Goal: Information Seeking & Learning: Learn about a topic

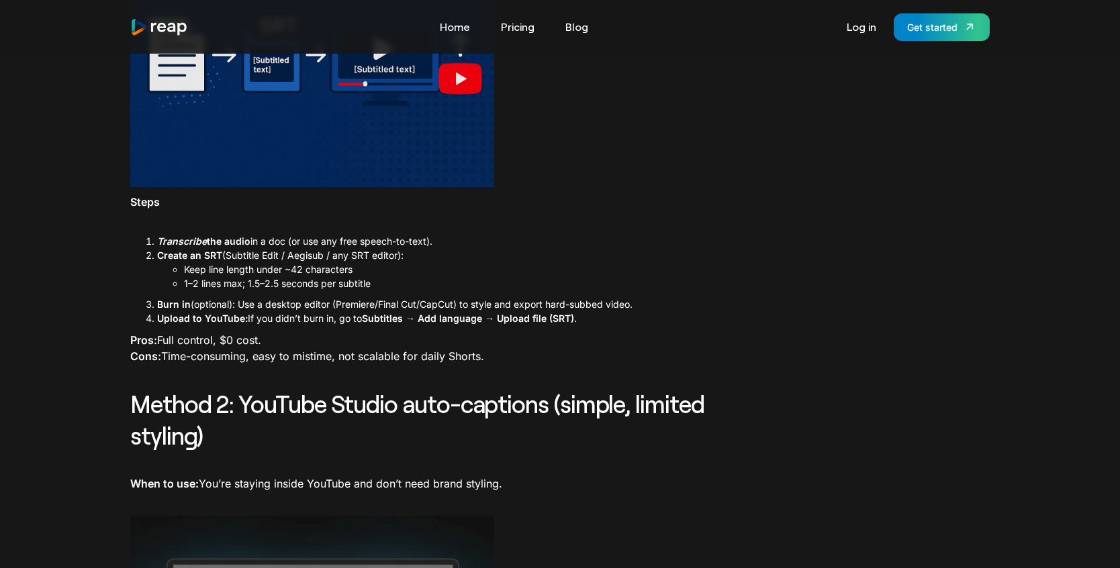
scroll to position [823, 0]
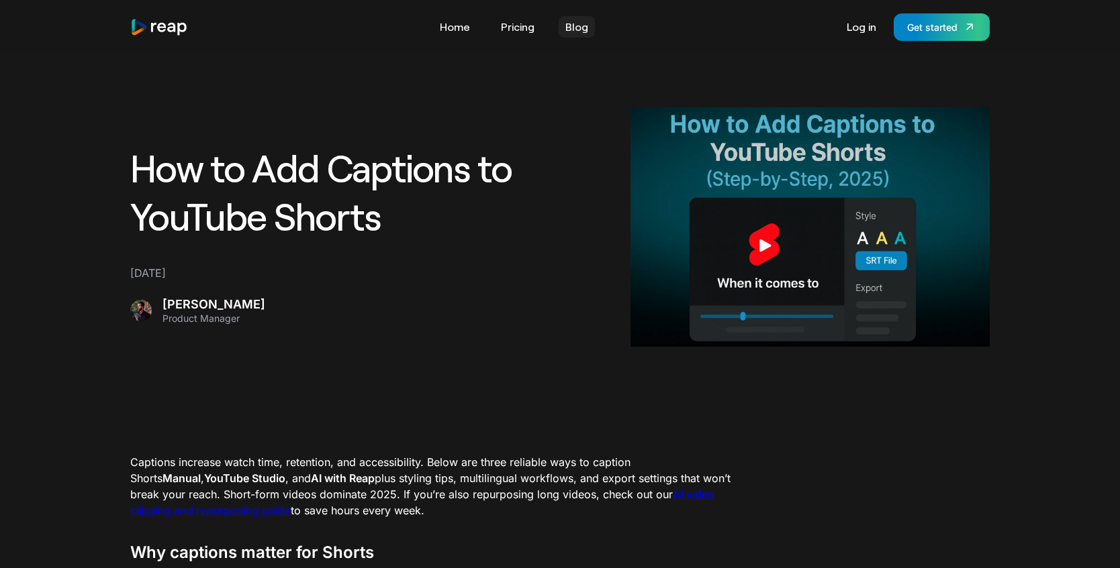
click at [578, 30] on link "Blog" at bounding box center [576, 26] width 36 height 21
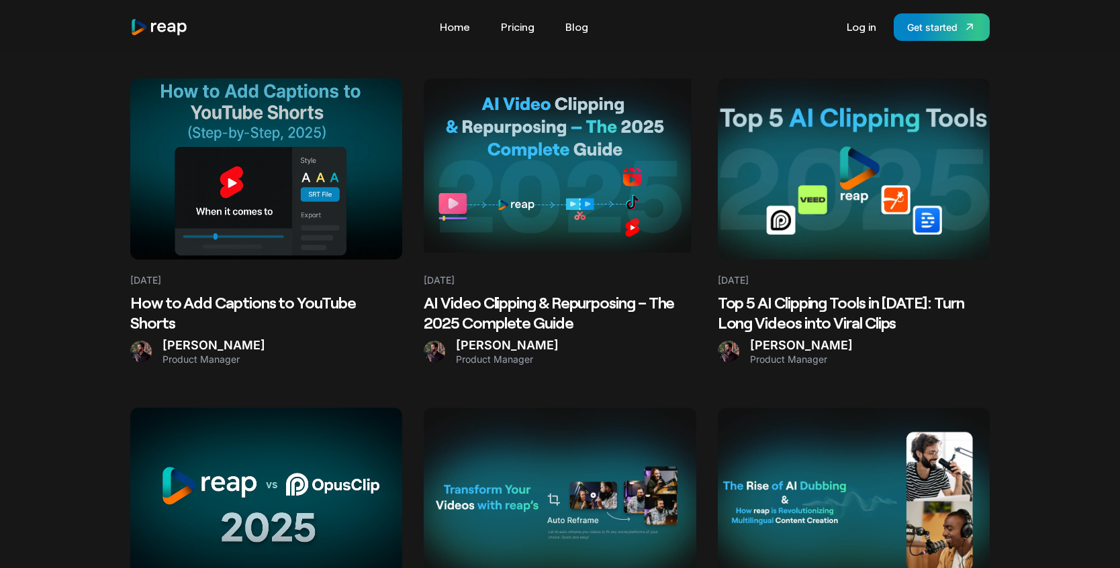
scroll to position [360, 0]
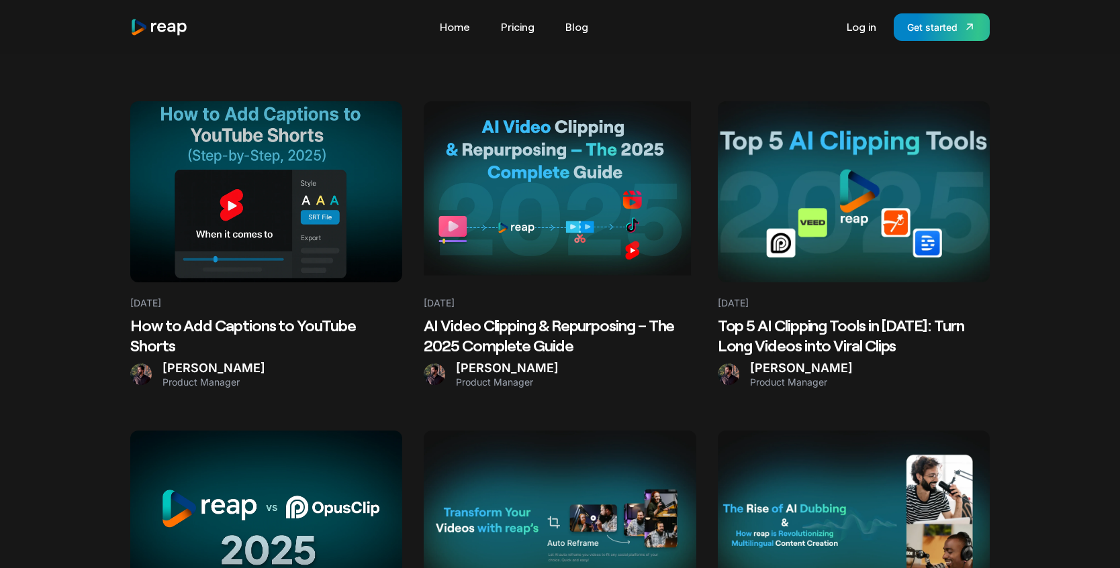
click at [513, 339] on h2 "AI Video Clipping & Repurposing – The 2025 Complete Guide" at bounding box center [560, 335] width 272 height 40
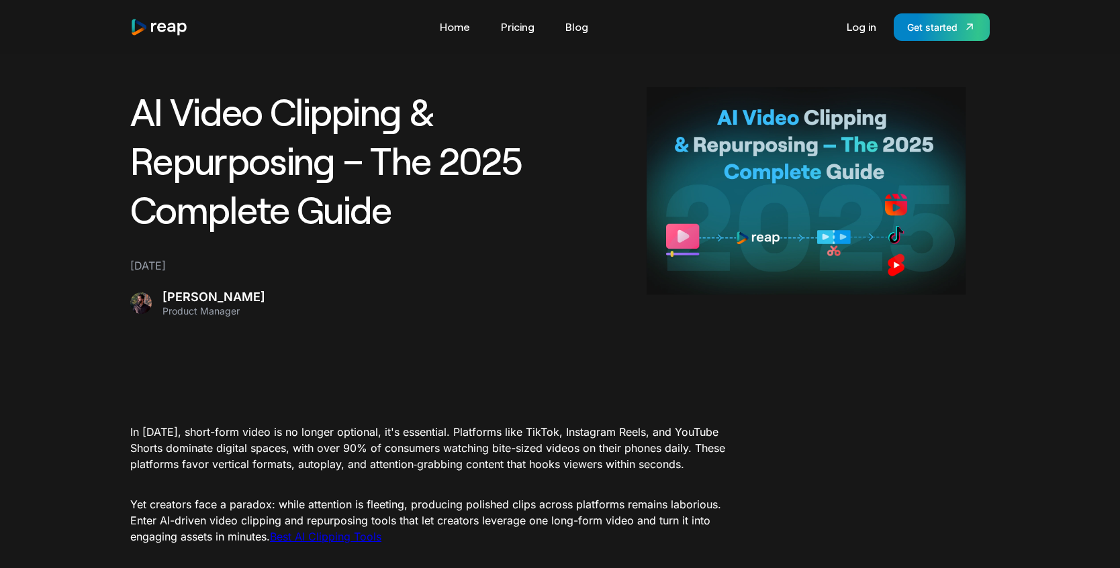
scroll to position [61, 0]
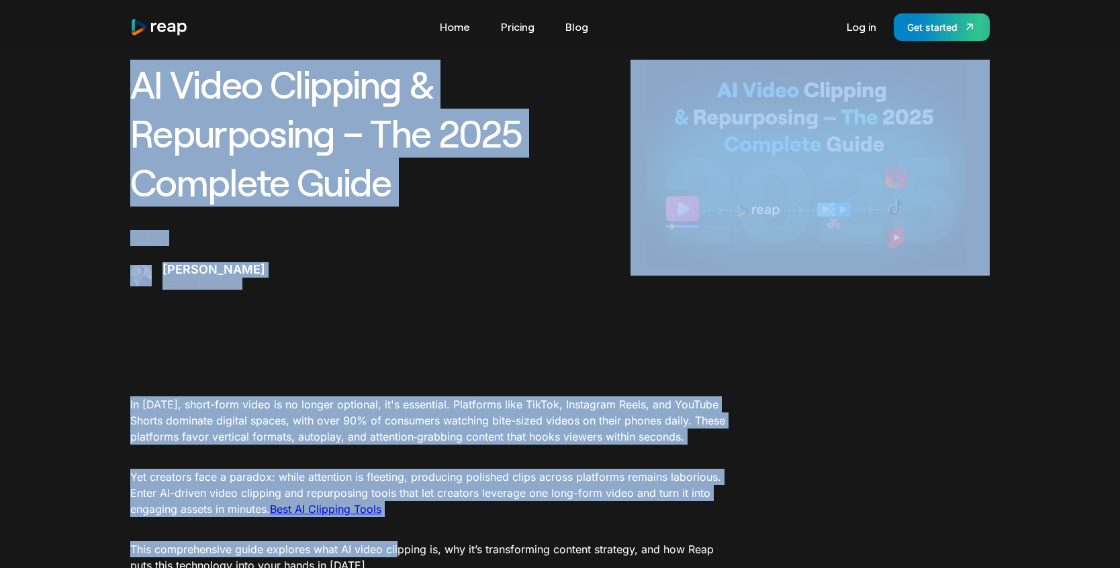
drag, startPoint x: 136, startPoint y: 82, endPoint x: 395, endPoint y: 547, distance: 532.7
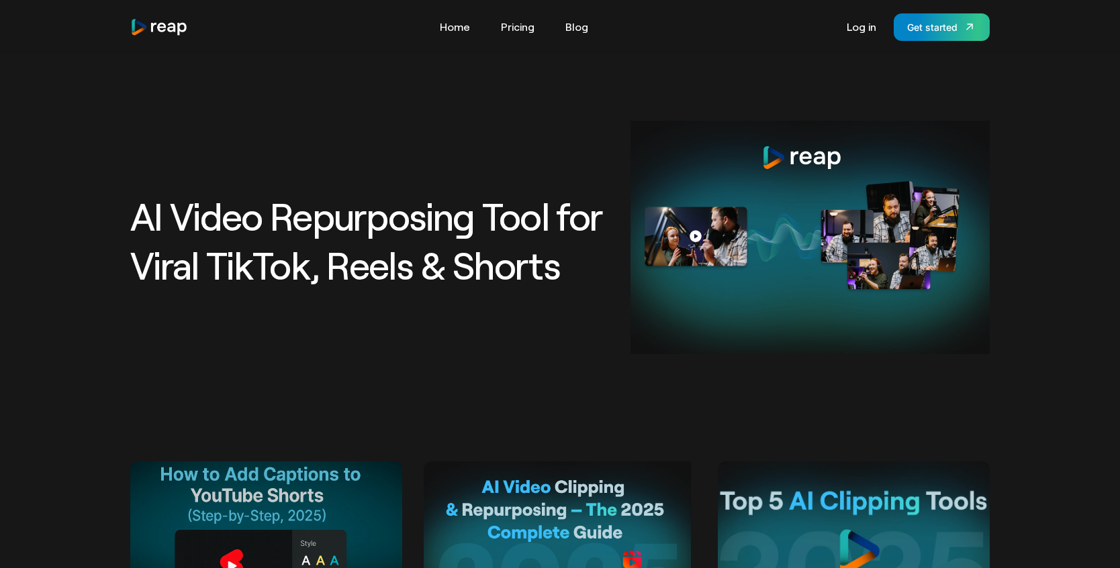
scroll to position [360, 0]
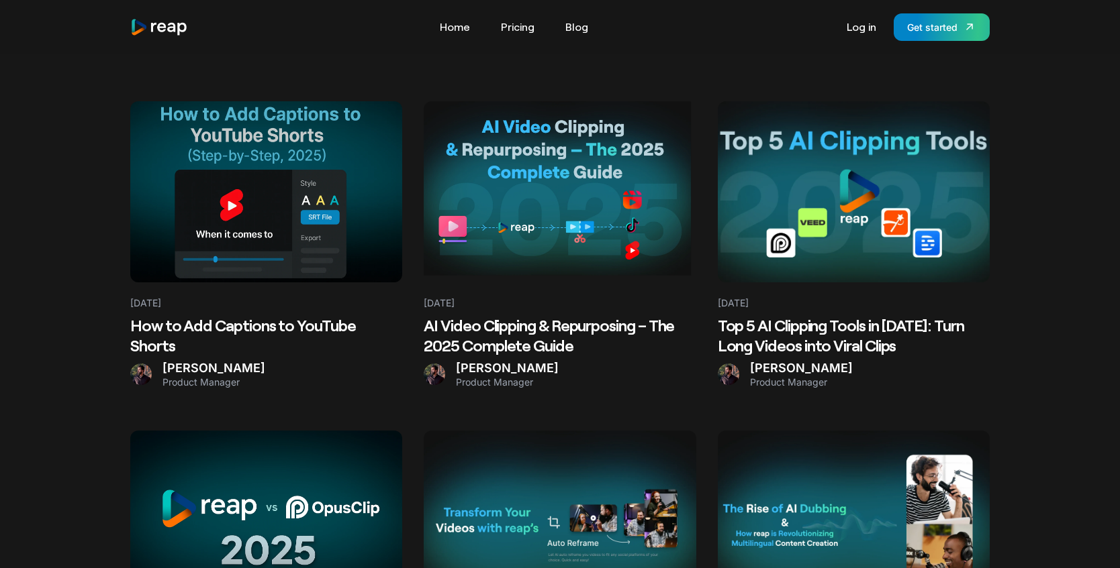
drag, startPoint x: 0, startPoint y: 0, endPoint x: 276, endPoint y: 207, distance: 345.1
click at [276, 207] on at bounding box center [266, 191] width 272 height 181
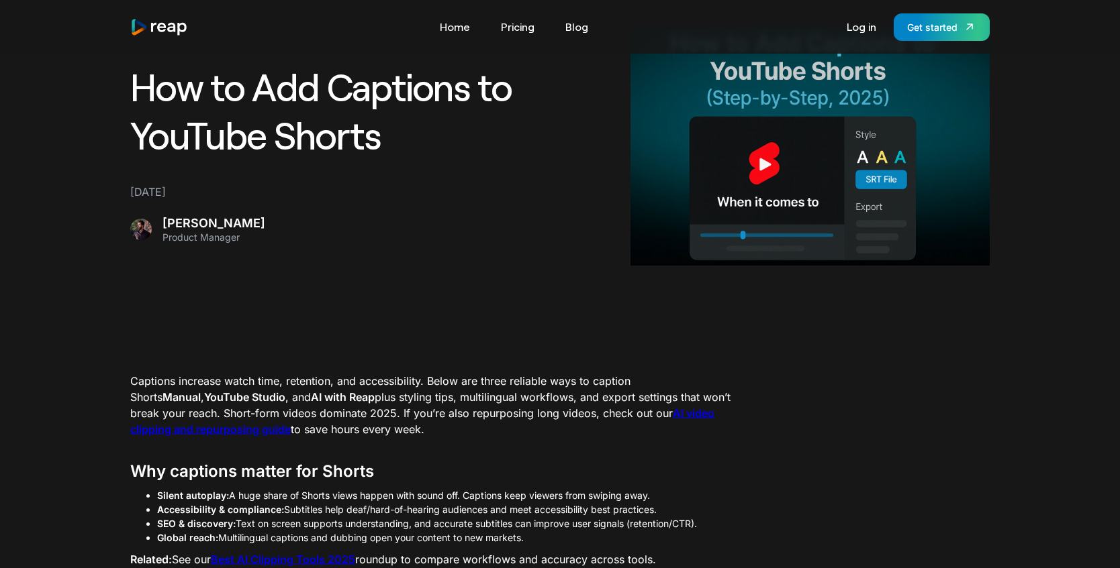
scroll to position [100, 0]
